Goal: Task Accomplishment & Management: Complete application form

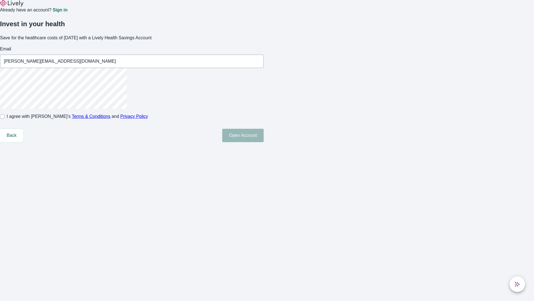
click at [4, 119] on input "I agree with Lively’s Terms & Conditions and Privacy Policy" at bounding box center [2, 116] width 4 height 4
checkbox input "true"
click at [264, 142] on button "Open Account" at bounding box center [242, 135] width 41 height 13
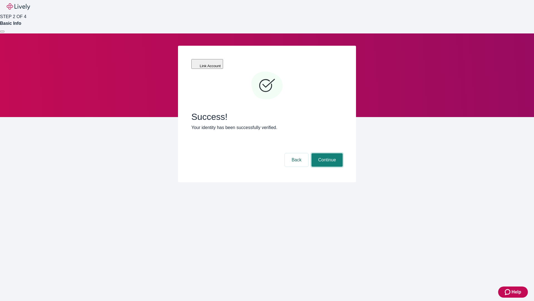
click at [326, 153] on button "Continue" at bounding box center [327, 159] width 31 height 13
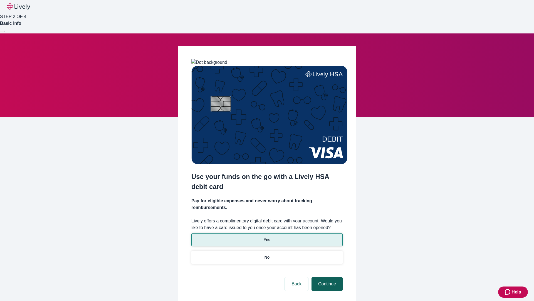
click at [267, 237] on p "Yes" at bounding box center [267, 240] width 7 height 6
click at [326, 277] on button "Continue" at bounding box center [327, 283] width 31 height 13
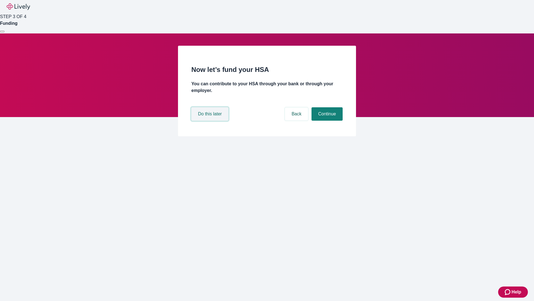
click at [211, 121] on button "Do this later" at bounding box center [209, 113] width 37 height 13
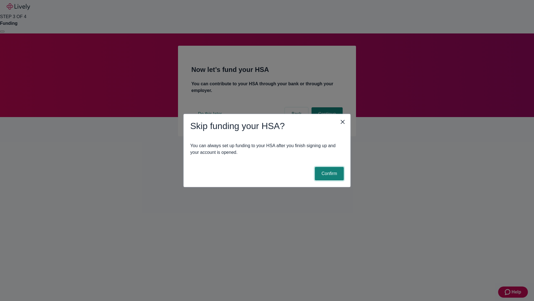
click at [329, 173] on button "Confirm" at bounding box center [329, 173] width 29 height 13
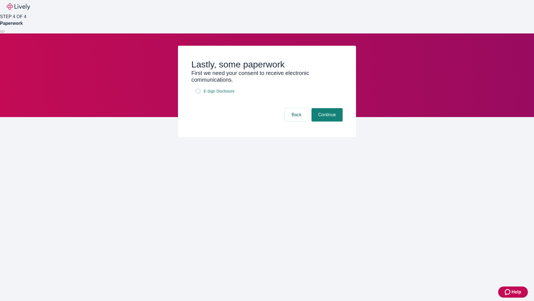
click at [198, 93] on input "E-Sign Disclosure" at bounding box center [198, 91] width 4 height 4
checkbox input "true"
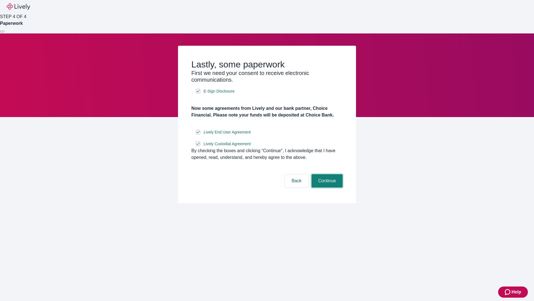
click at [326, 187] on button "Continue" at bounding box center [327, 180] width 31 height 13
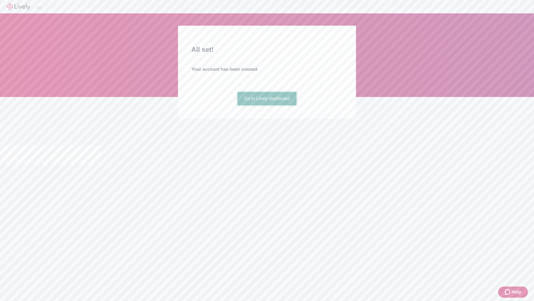
click at [267, 105] on link "Go to Lively dashboard" at bounding box center [267, 98] width 59 height 13
